Goal: Communication & Community: Answer question/provide support

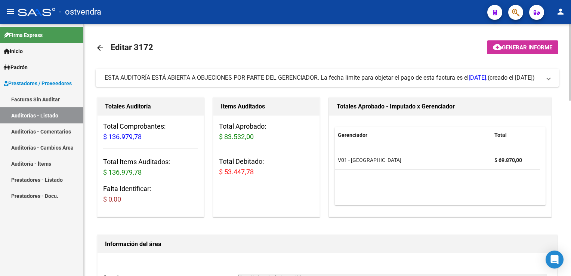
drag, startPoint x: 548, startPoint y: 80, endPoint x: 537, endPoint y: 81, distance: 11.6
click at [547, 80] on span at bounding box center [548, 78] width 3 height 8
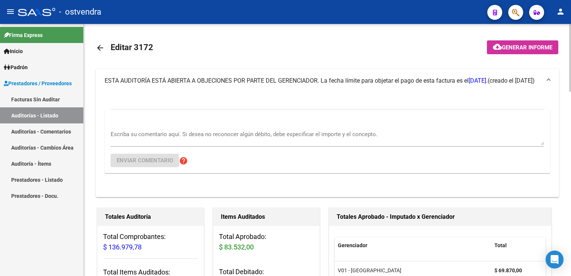
click at [228, 130] on textarea "Escriba su comentario aquí. Si desea no reconocer algún débito, debe especifica…" at bounding box center [327, 137] width 433 height 15
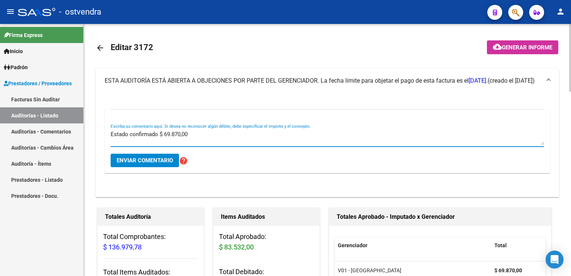
type textarea "Estado confirmado $ 69.870,00"
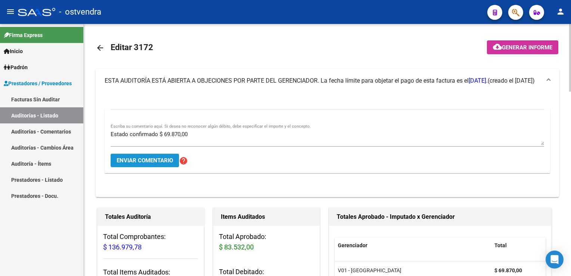
click at [151, 164] on button "Enviar comentario" at bounding box center [145, 160] width 68 height 13
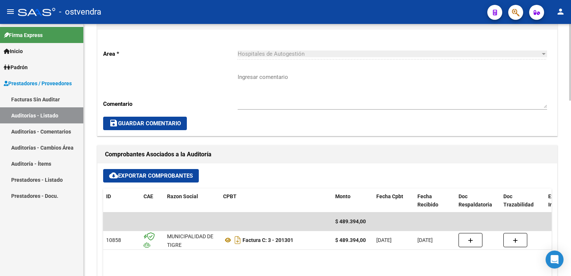
scroll to position [149, 0]
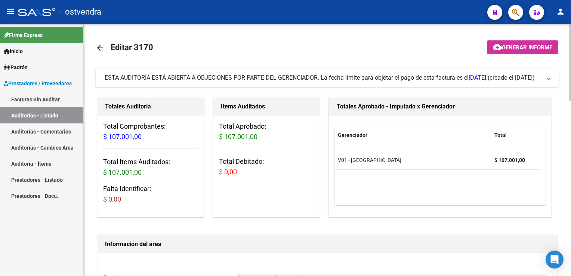
drag, startPoint x: 549, startPoint y: 77, endPoint x: 459, endPoint y: 104, distance: 93.6
click at [548, 77] on span at bounding box center [548, 78] width 3 height 8
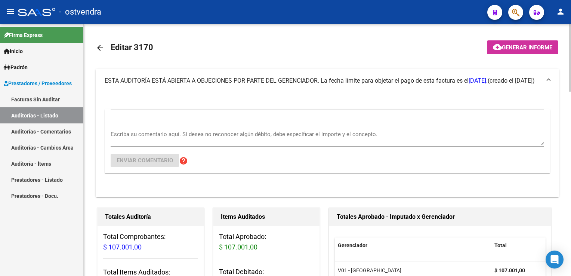
click at [248, 126] on div "Escriba su comentario aquí. Si desea no reconocer algún débito, debe especifica…" at bounding box center [327, 135] width 433 height 23
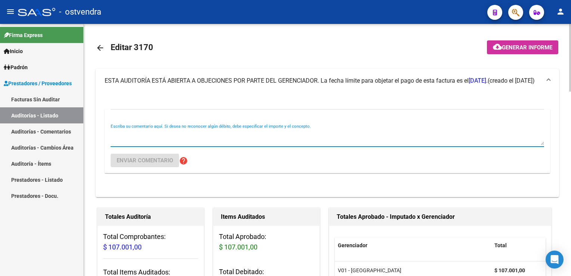
type textarea "R"
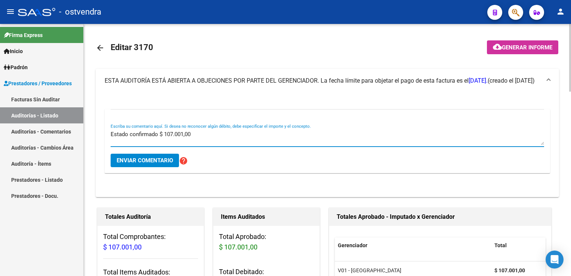
type textarea "Estado confirmado $ 107.001,00"
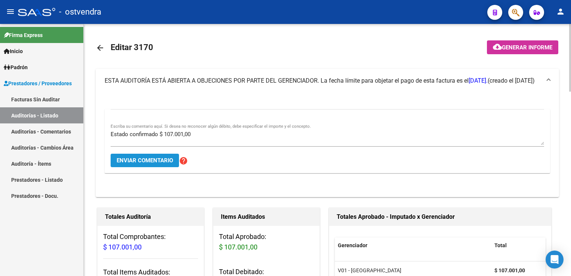
drag, startPoint x: 155, startPoint y: 159, endPoint x: 224, endPoint y: 74, distance: 109.7
click at [155, 159] on span "Enviar comentario" at bounding box center [145, 160] width 56 height 7
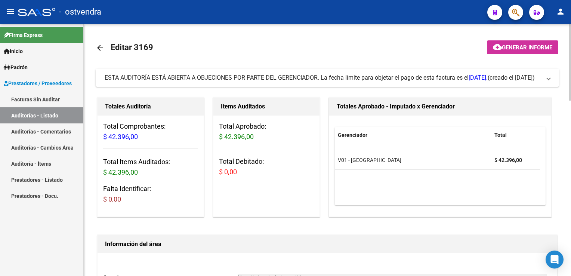
drag, startPoint x: 546, startPoint y: 79, endPoint x: 434, endPoint y: 103, distance: 114.7
click at [544, 78] on span "ESTA AUDITORÍA ESTÁ ABIERTA A OBJECIONES POR PARTE DEL GERENCIADOR. La fecha lí…" at bounding box center [326, 78] width 442 height 8
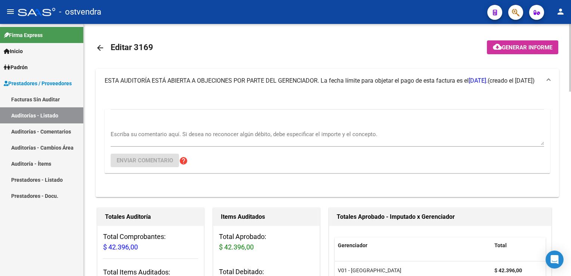
click at [184, 138] on textarea "Escriba su comentario aquí. Si desea no reconocer algún débito, debe especifica…" at bounding box center [327, 137] width 433 height 15
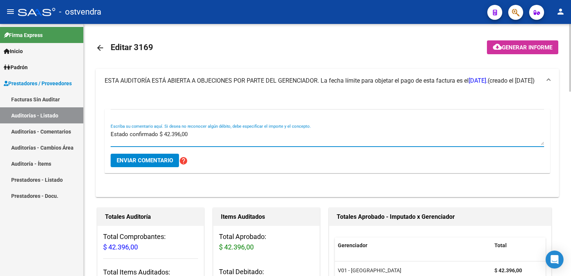
type textarea "Estado confirmado $ 42.396,00"
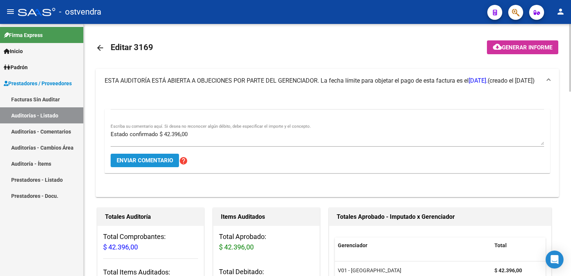
click at [141, 162] on span "Enviar comentario" at bounding box center [145, 160] width 56 height 7
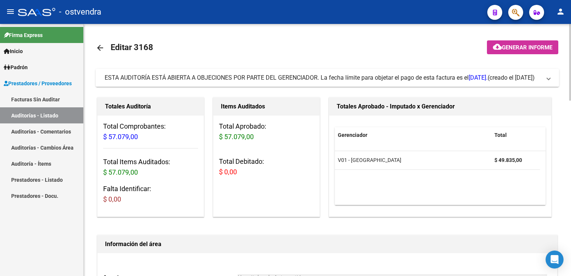
click at [546, 78] on span "ESTA AUDITORÍA ESTÁ ABIERTA A OBJECIONES POR PARTE DEL GERENCIADOR. La fecha lí…" at bounding box center [326, 78] width 442 height 8
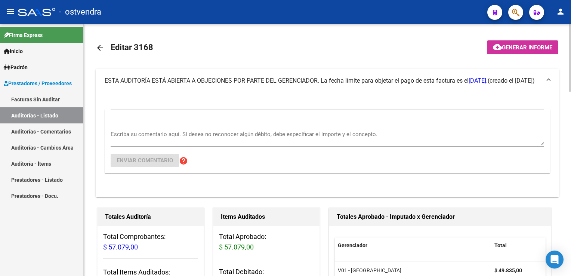
click at [232, 126] on div "Escriba su comentario aquí. Si desea no reconocer algún débito, debe especifica…" at bounding box center [327, 135] width 433 height 23
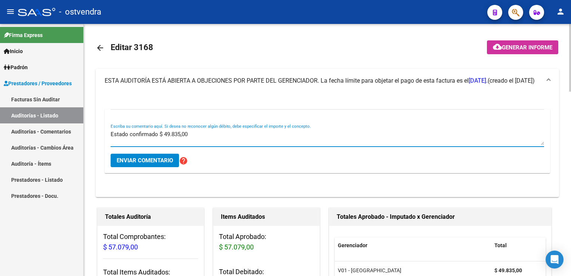
type textarea "Estado confirmado $ 49.835,00"
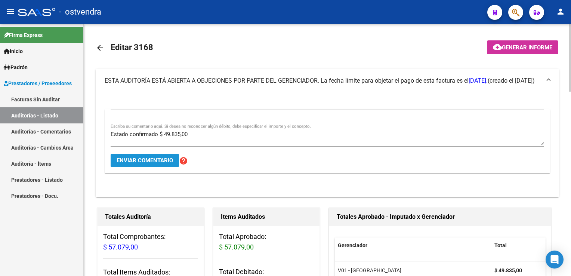
click at [161, 159] on span "Enviar comentario" at bounding box center [145, 160] width 56 height 7
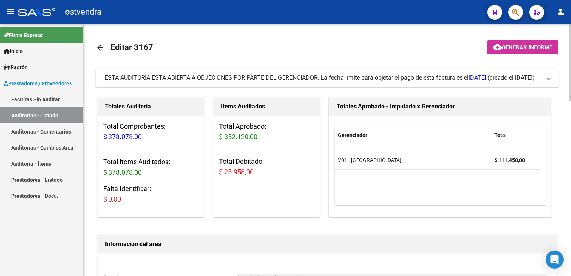
drag, startPoint x: 550, startPoint y: 81, endPoint x: 380, endPoint y: 145, distance: 181.6
click at [550, 80] on mat-expansion-panel-header "ESTA AUDITORÍA ESTÁ ABIERTA A OBJECIONES POR PARTE DEL GERENCIADOR. La fecha lí…" at bounding box center [327, 78] width 463 height 18
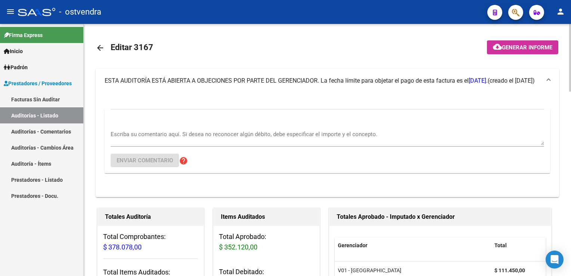
click at [170, 136] on textarea "Escriba su comentario aquí. Si desea no reconocer algún débito, debe especifica…" at bounding box center [327, 137] width 433 height 15
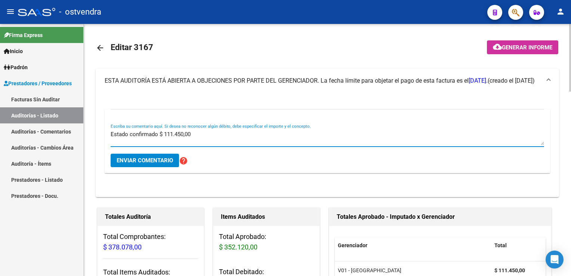
type textarea "Estado confirmado $ 111.450,00"
click at [166, 157] on span "Enviar comentario" at bounding box center [145, 160] width 56 height 7
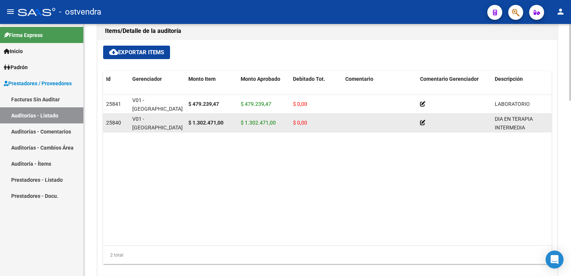
scroll to position [374, 0]
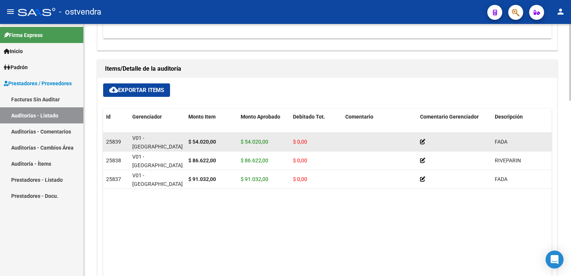
scroll to position [486, 0]
